Goal: Task Accomplishment & Management: Manage account settings

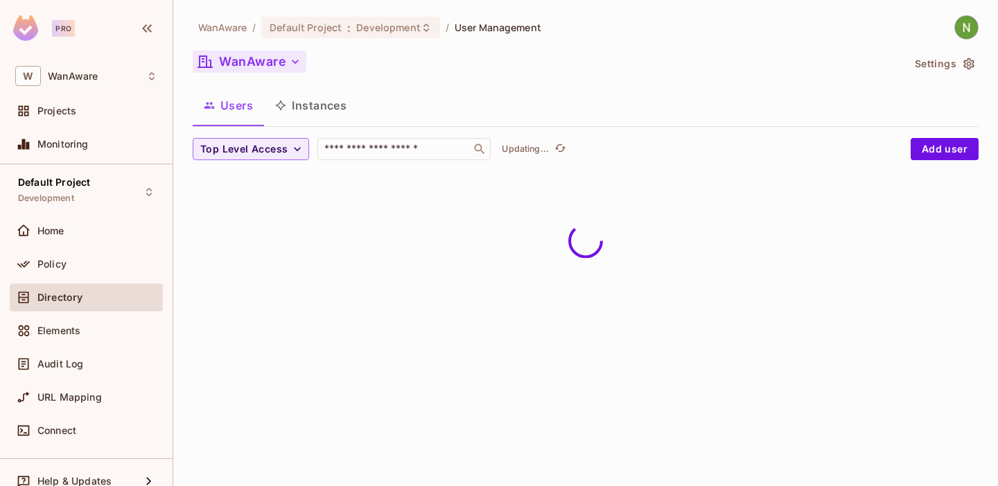
click at [254, 66] on button "WanAware" at bounding box center [250, 62] width 114 height 22
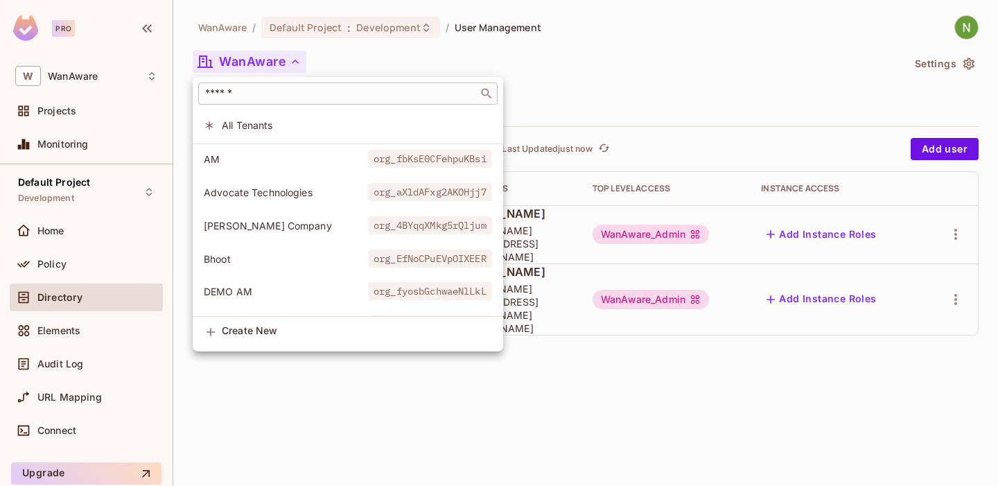
click at [305, 88] on input "text" at bounding box center [338, 94] width 272 height 14
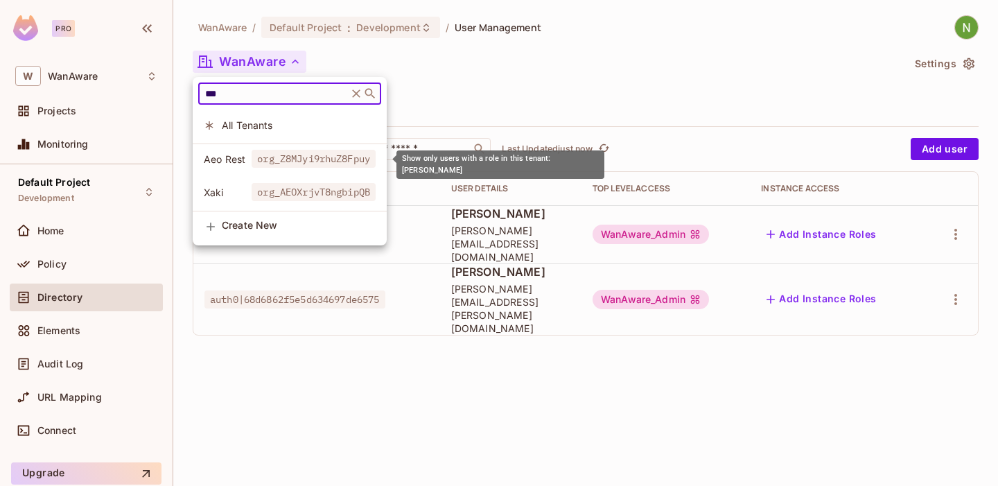
type input "***"
click at [260, 161] on span "org_Z8MJyi9rhuZ8Fpuy" at bounding box center [314, 159] width 124 height 18
